Goal: Information Seeking & Learning: Understand process/instructions

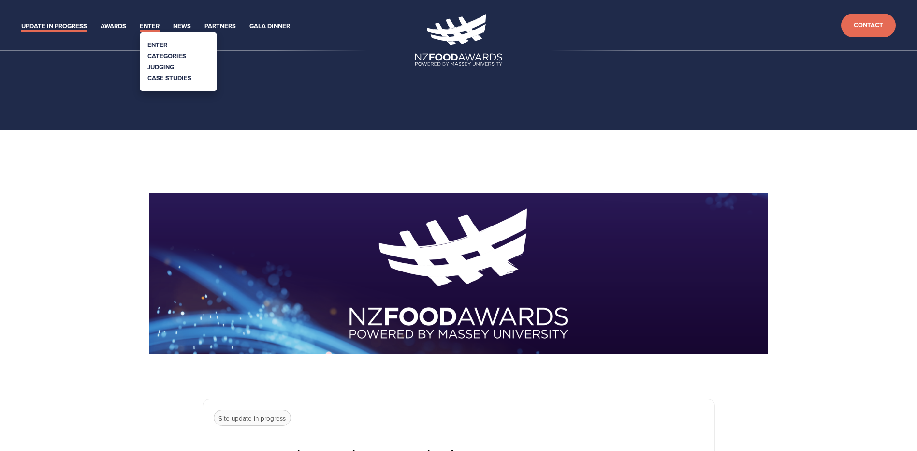
click at [150, 24] on link "Enter" at bounding box center [150, 26] width 20 height 11
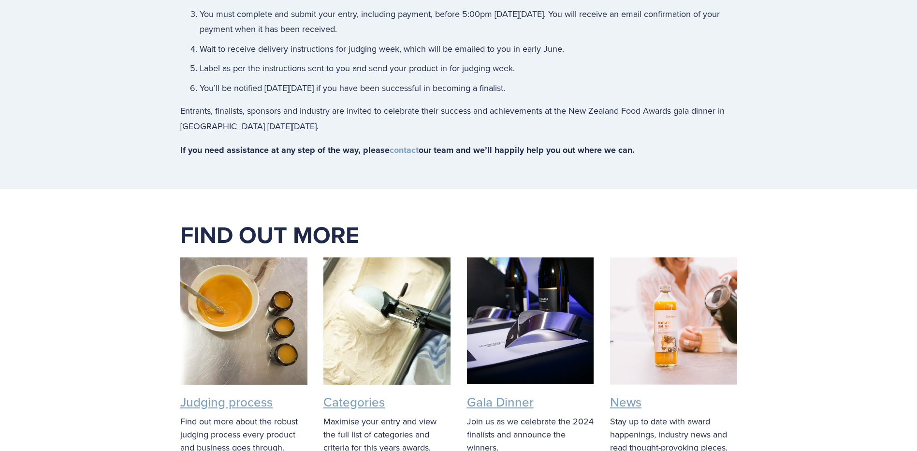
scroll to position [1318, 0]
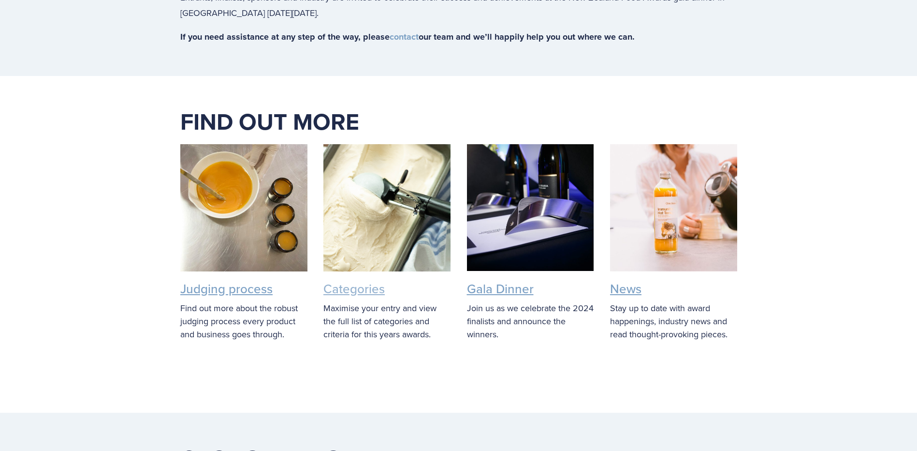
click at [372, 290] on link "Categories" at bounding box center [353, 288] width 61 height 18
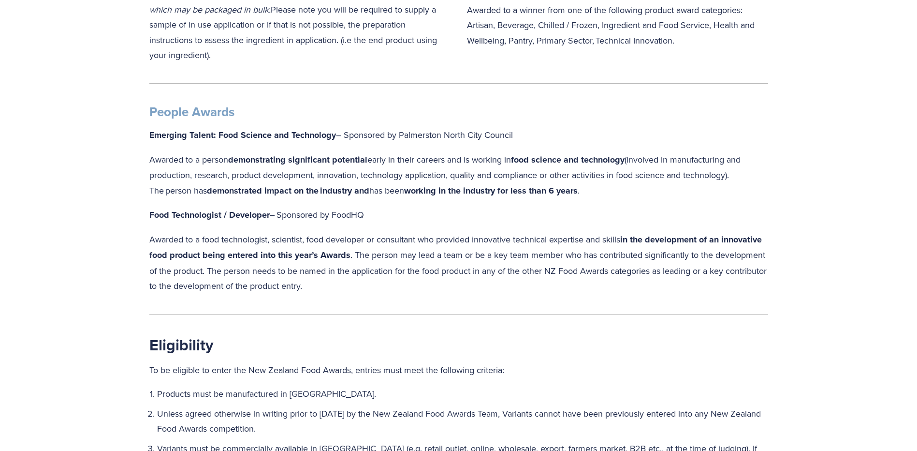
scroll to position [967, 0]
